Goal: Task Accomplishment & Management: Complete application form

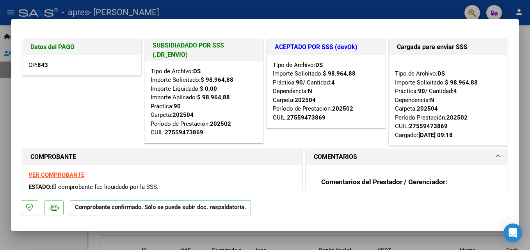
click at [523, 95] on div at bounding box center [265, 125] width 530 height 250
type input "$ 0,00"
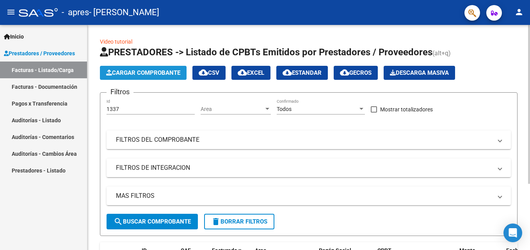
click at [174, 67] on button "Cargar Comprobante" at bounding box center [143, 73] width 87 height 14
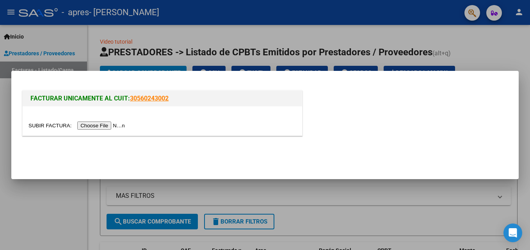
click at [96, 124] on input "file" at bounding box center [77, 126] width 99 height 8
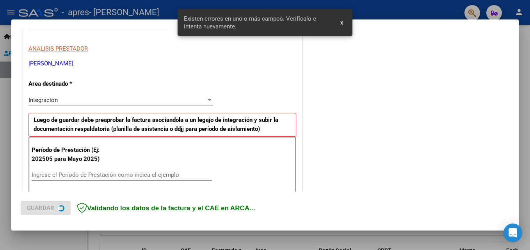
scroll to position [176, 0]
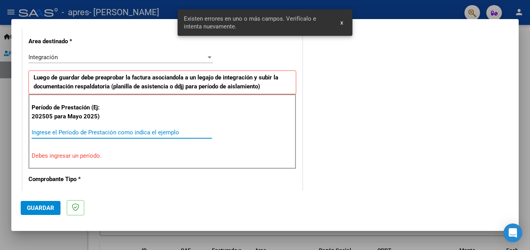
click at [54, 134] on input "Ingrese el Período de Prestación como indica el ejemplo" at bounding box center [122, 132] width 180 height 7
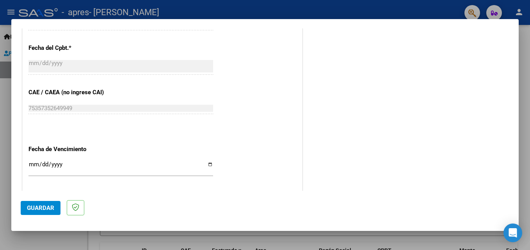
scroll to position [449, 0]
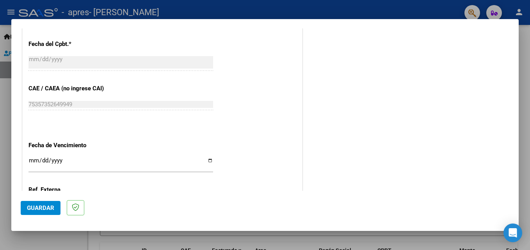
type input "202508"
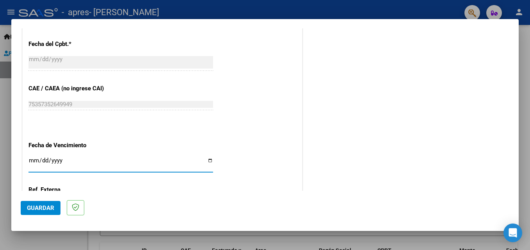
click at [34, 158] on input "Ingresar la fecha" at bounding box center [120, 164] width 184 height 12
type input "[DATE]"
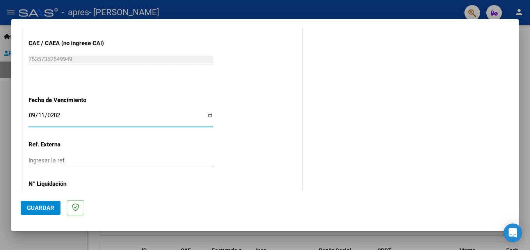
scroll to position [524, 0]
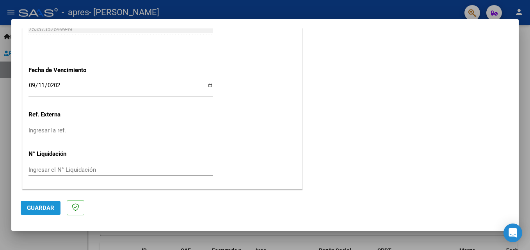
click at [46, 206] on span "Guardar" at bounding box center [40, 208] width 27 height 7
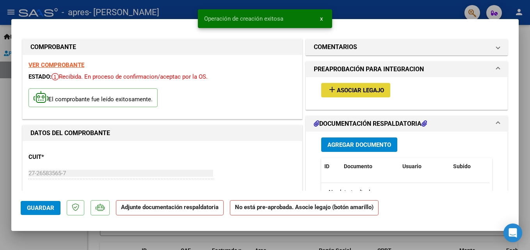
click at [349, 89] on span "Asociar Legajo" at bounding box center [360, 90] width 47 height 7
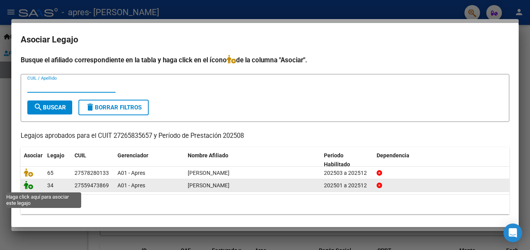
click at [28, 185] on icon at bounding box center [28, 185] width 9 height 9
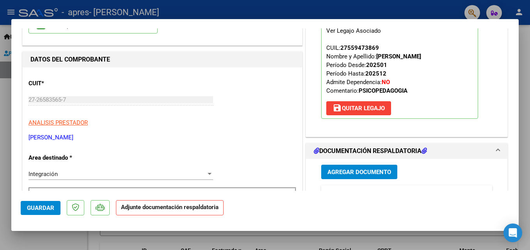
scroll to position [75, 0]
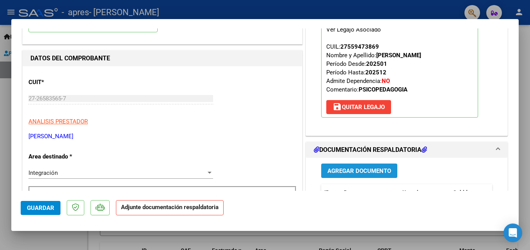
click at [378, 174] on span "Agregar Documento" at bounding box center [359, 171] width 64 height 7
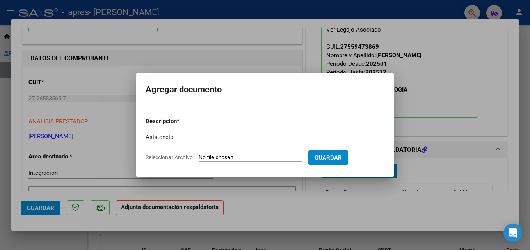
type input "Asistencia"
click at [168, 158] on span "Seleccionar Archivo" at bounding box center [168, 157] width 47 height 6
click at [199, 158] on input "Seleccionar Archivo" at bounding box center [250, 157] width 103 height 7
type input "C:\fakepath\Agosto.pdf"
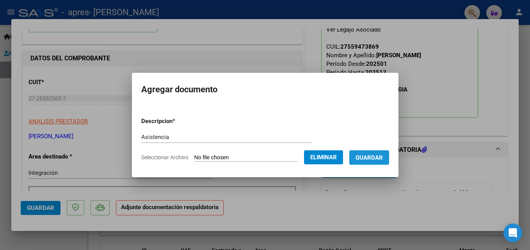
click at [370, 158] on span "Guardar" at bounding box center [368, 157] width 27 height 7
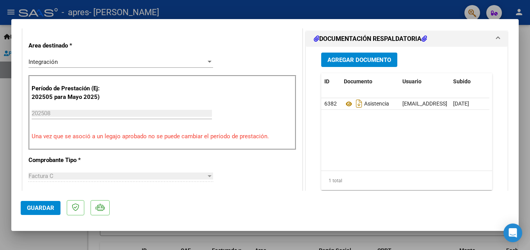
scroll to position [163, 0]
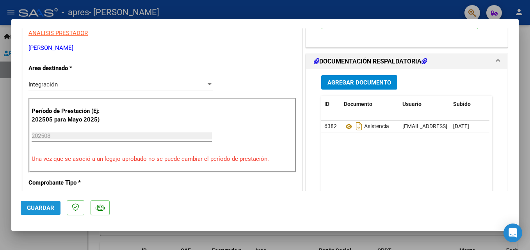
click at [44, 209] on span "Guardar" at bounding box center [40, 208] width 27 height 7
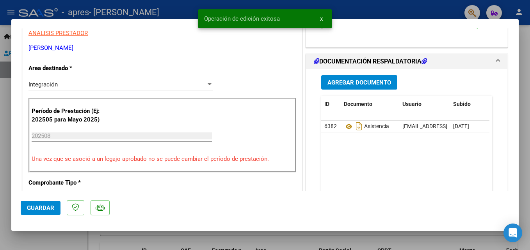
click at [524, 145] on div at bounding box center [265, 125] width 530 height 250
type input "$ 0,00"
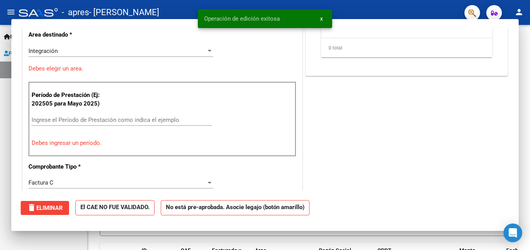
scroll to position [130, 0]
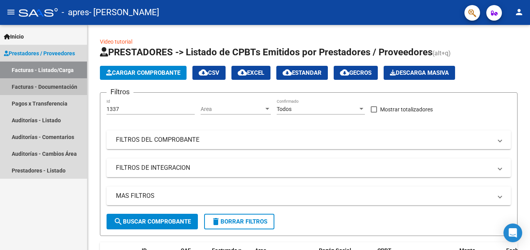
click at [49, 86] on link "Facturas - Documentación" at bounding box center [43, 86] width 87 height 17
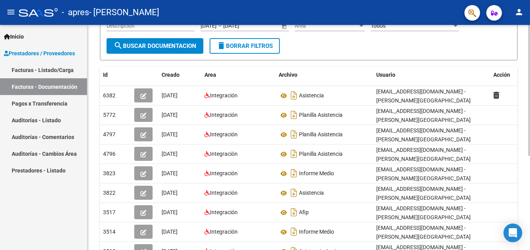
scroll to position [98, 0]
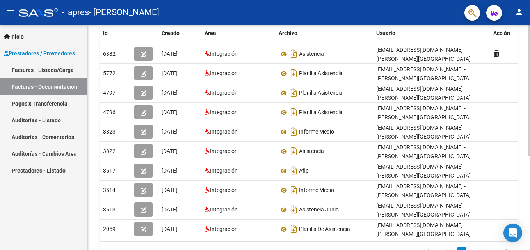
click at [529, 178] on html "menu - apres - [GEOGRAPHIC_DATA][PERSON_NAME] person Inicio Instructivos Contac…" at bounding box center [265, 125] width 530 height 250
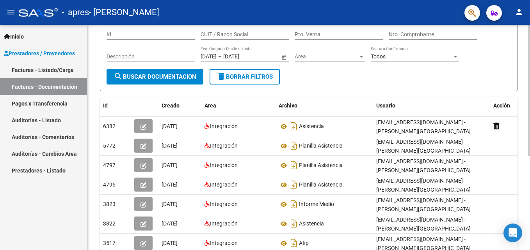
scroll to position [3, 0]
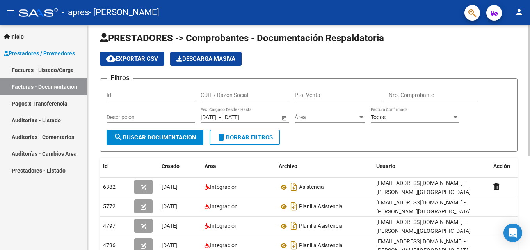
click at [524, 91] on div "PRESTADORES -> Comprobantes - Documentación Respaldatoria cloud_download Export…" at bounding box center [309, 220] width 444 height 401
